Goal: Task Accomplishment & Management: Use online tool/utility

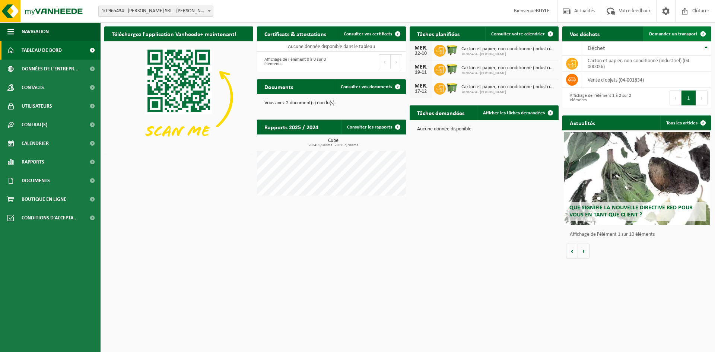
click at [678, 35] on span "Demander un transport" at bounding box center [673, 34] width 48 height 5
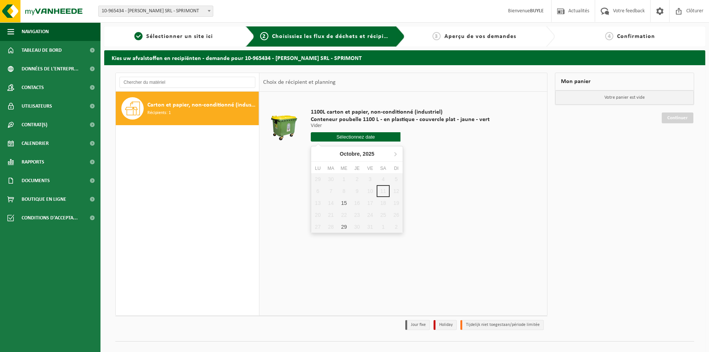
click at [352, 136] on input "text" at bounding box center [356, 136] width 90 height 9
click at [344, 204] on div "15" at bounding box center [344, 203] width 13 height 12
type input "à partir de 2025-10-15"
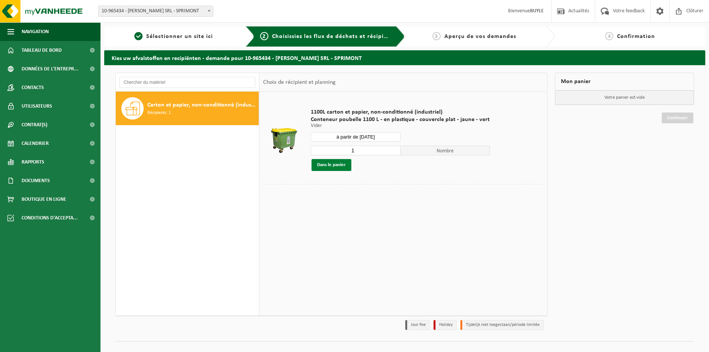
click at [332, 165] on button "Dans le panier" at bounding box center [332, 165] width 40 height 12
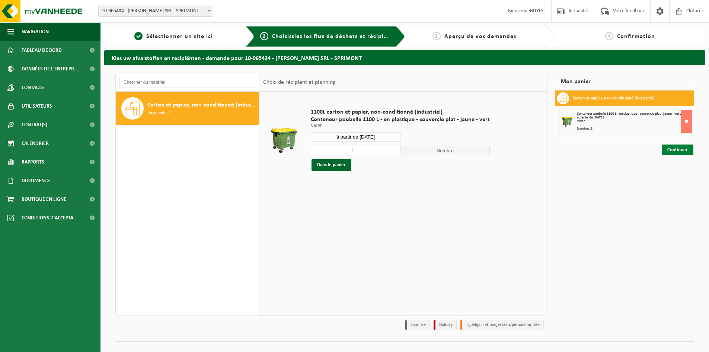
click at [682, 150] on link "Continuer" at bounding box center [678, 149] width 32 height 11
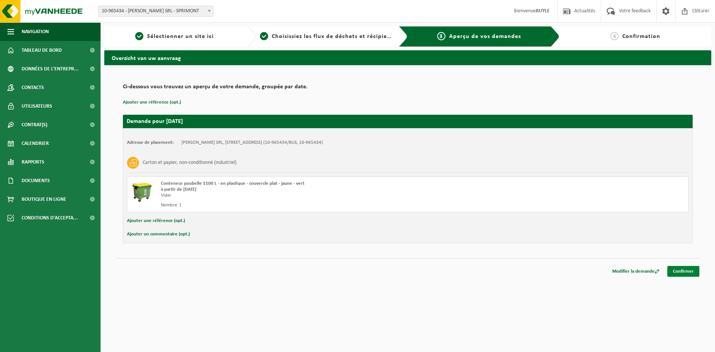
click at [683, 269] on link "Confirmer" at bounding box center [683, 271] width 32 height 11
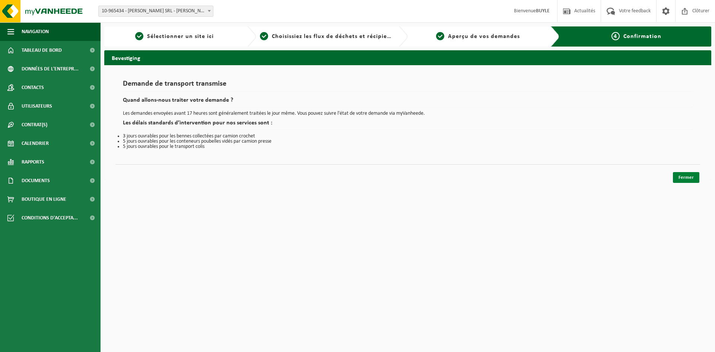
click at [686, 179] on link "Fermer" at bounding box center [686, 177] width 26 height 11
